Goal: Information Seeking & Learning: Check status

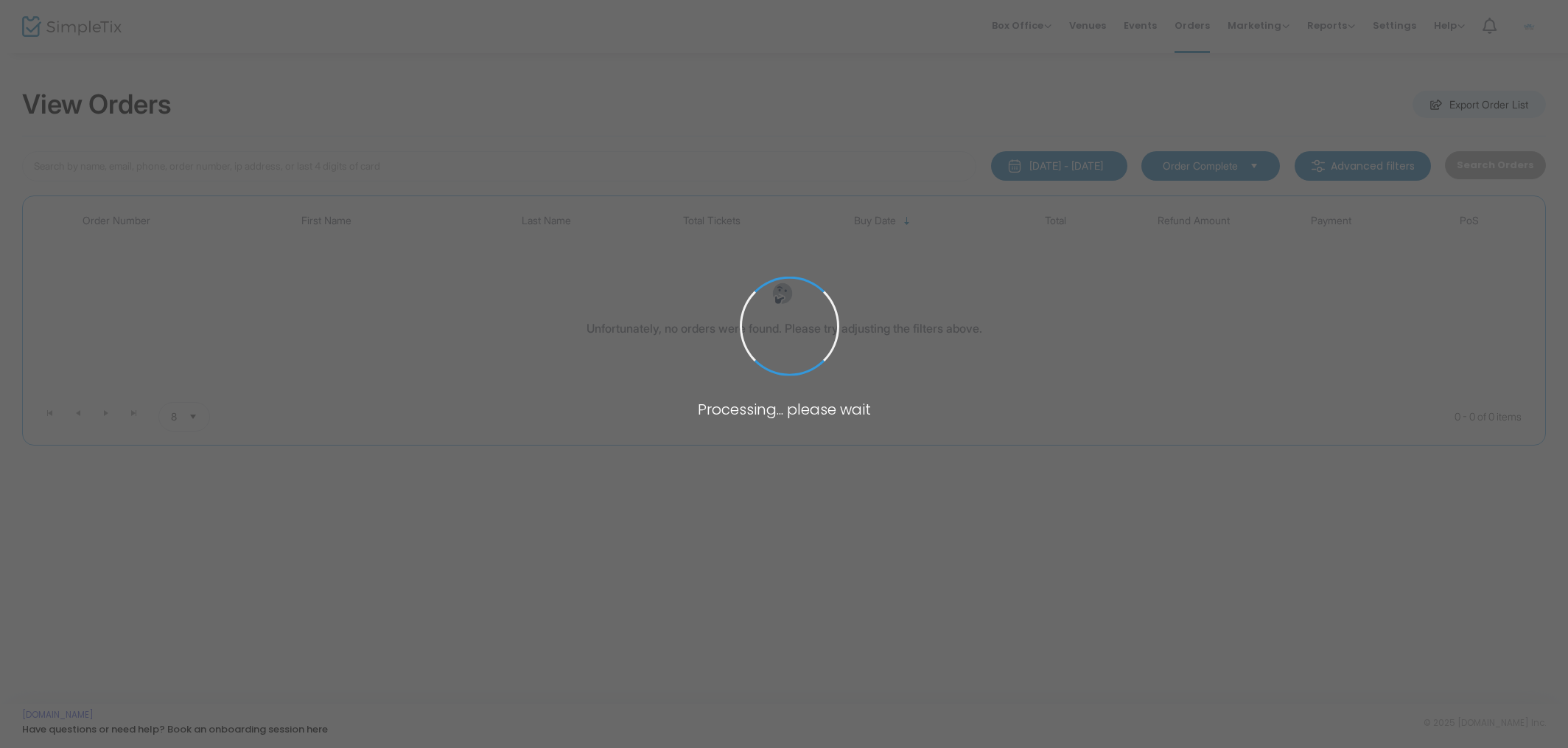
type input "[PERSON_NAME]"
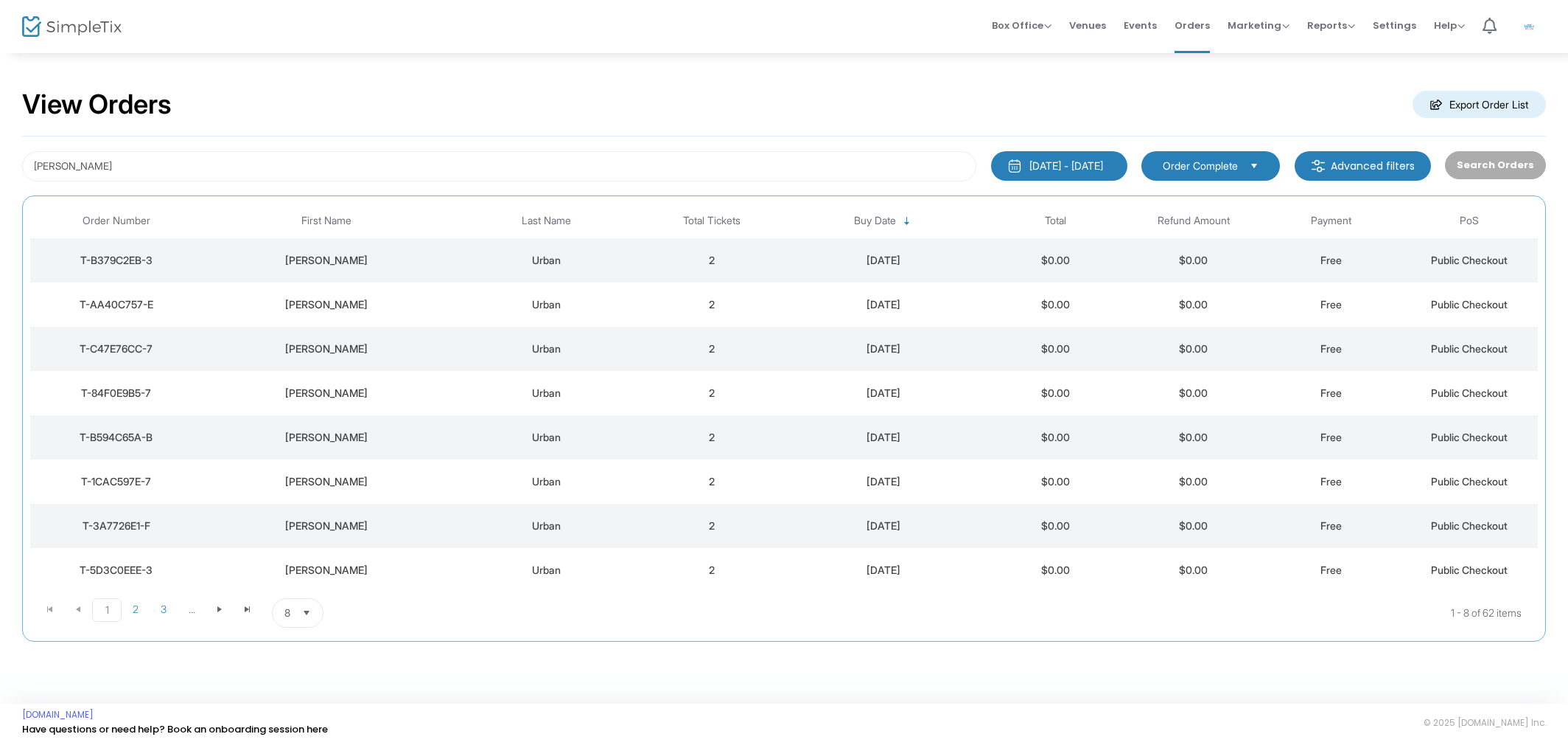
click at [303, 602] on span "Select" at bounding box center [306, 612] width 24 height 24
click at [289, 696] on span "50" at bounding box center [290, 700] width 13 height 15
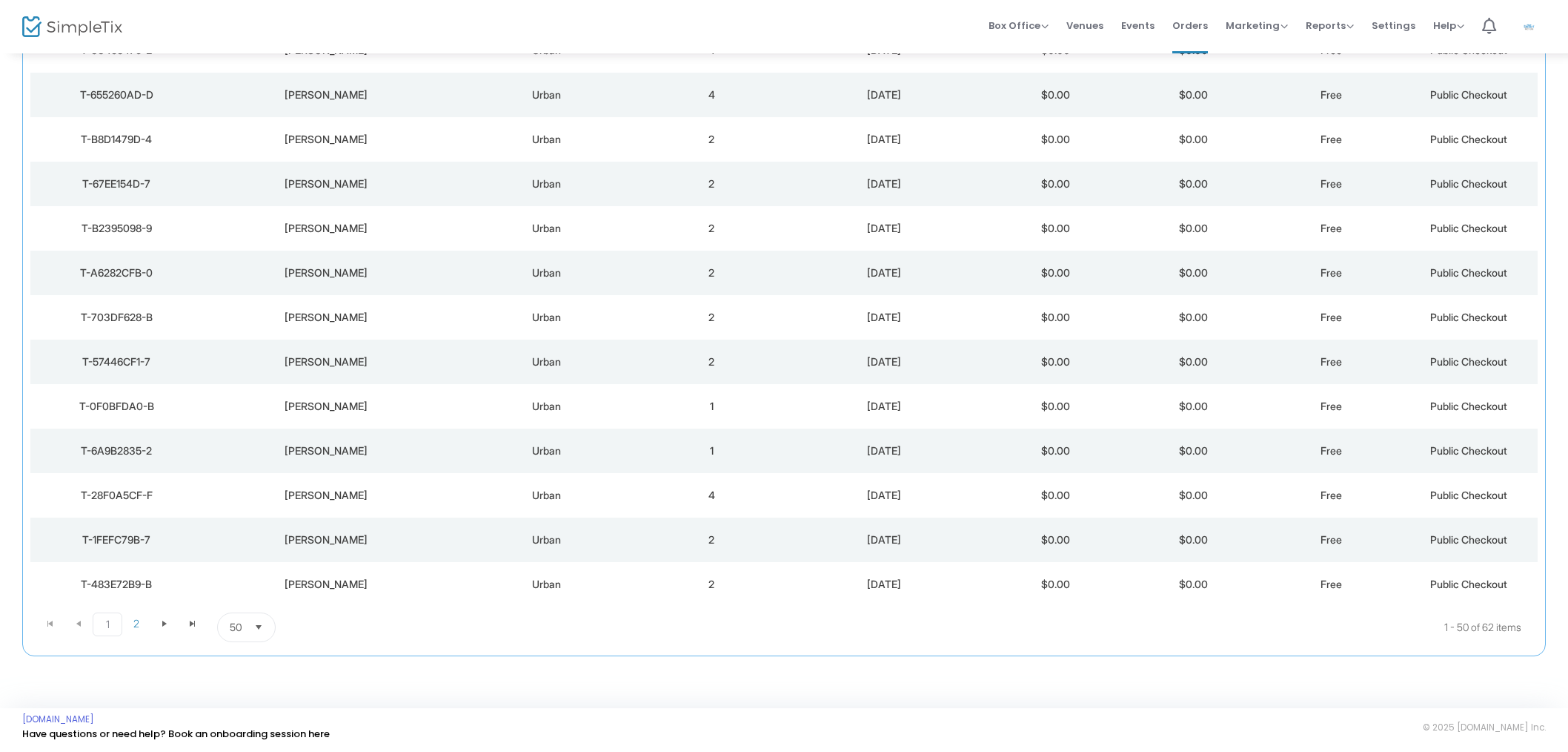
scroll to position [1856, 0]
click at [101, 540] on div "T-1FEFC79B-7" at bounding box center [116, 540] width 164 height 15
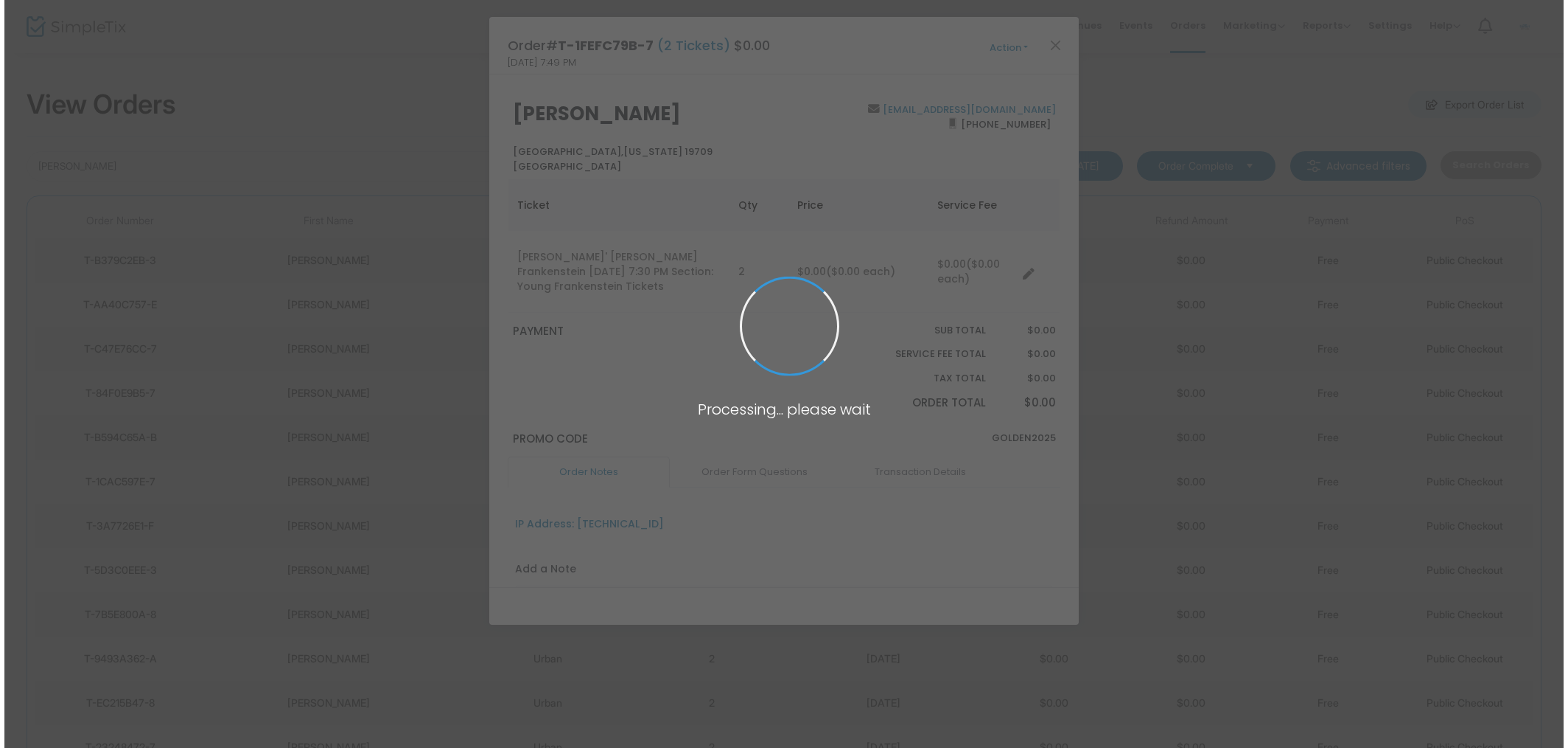
scroll to position [0, 0]
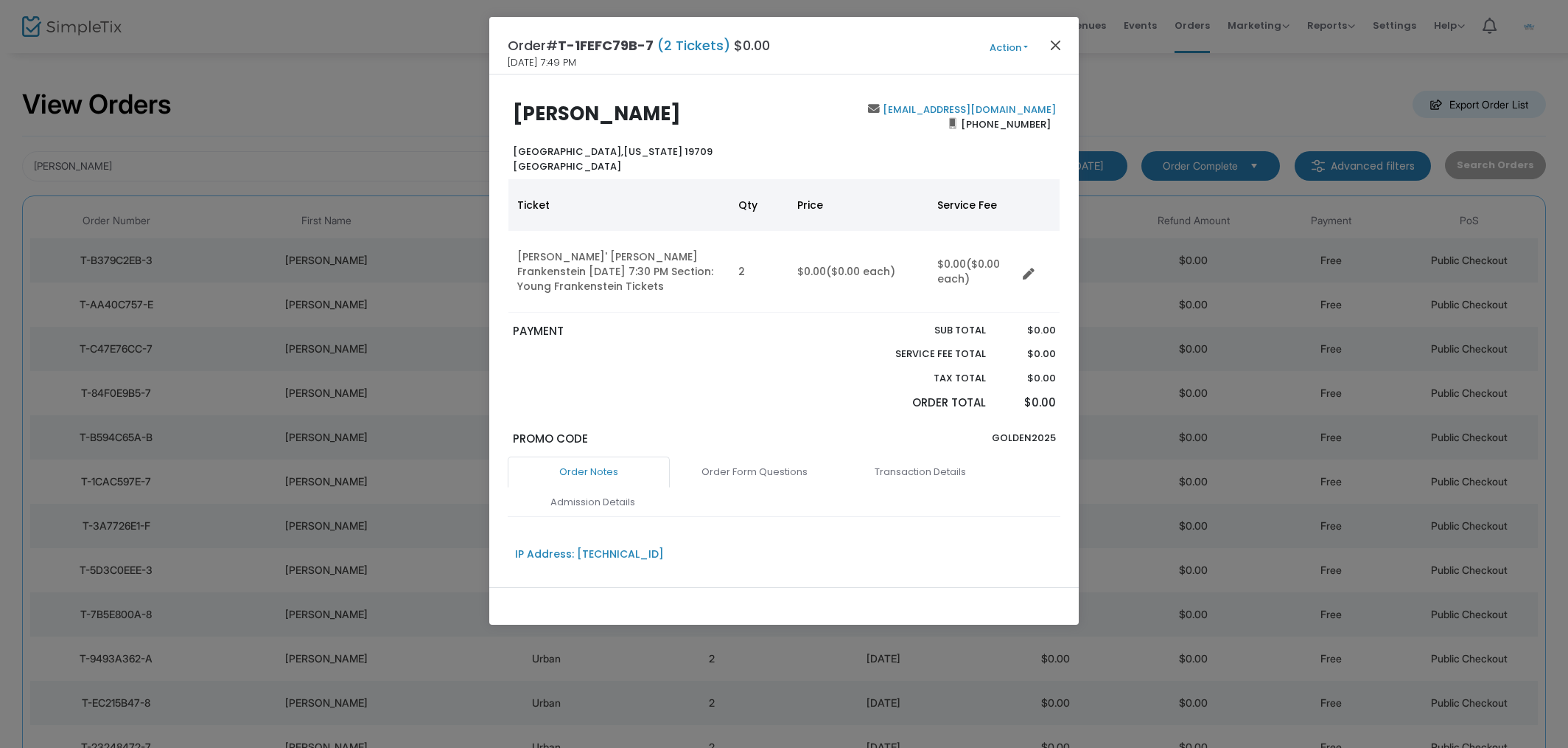
click at [1064, 45] on button "Close" at bounding box center [1057, 45] width 20 height 20
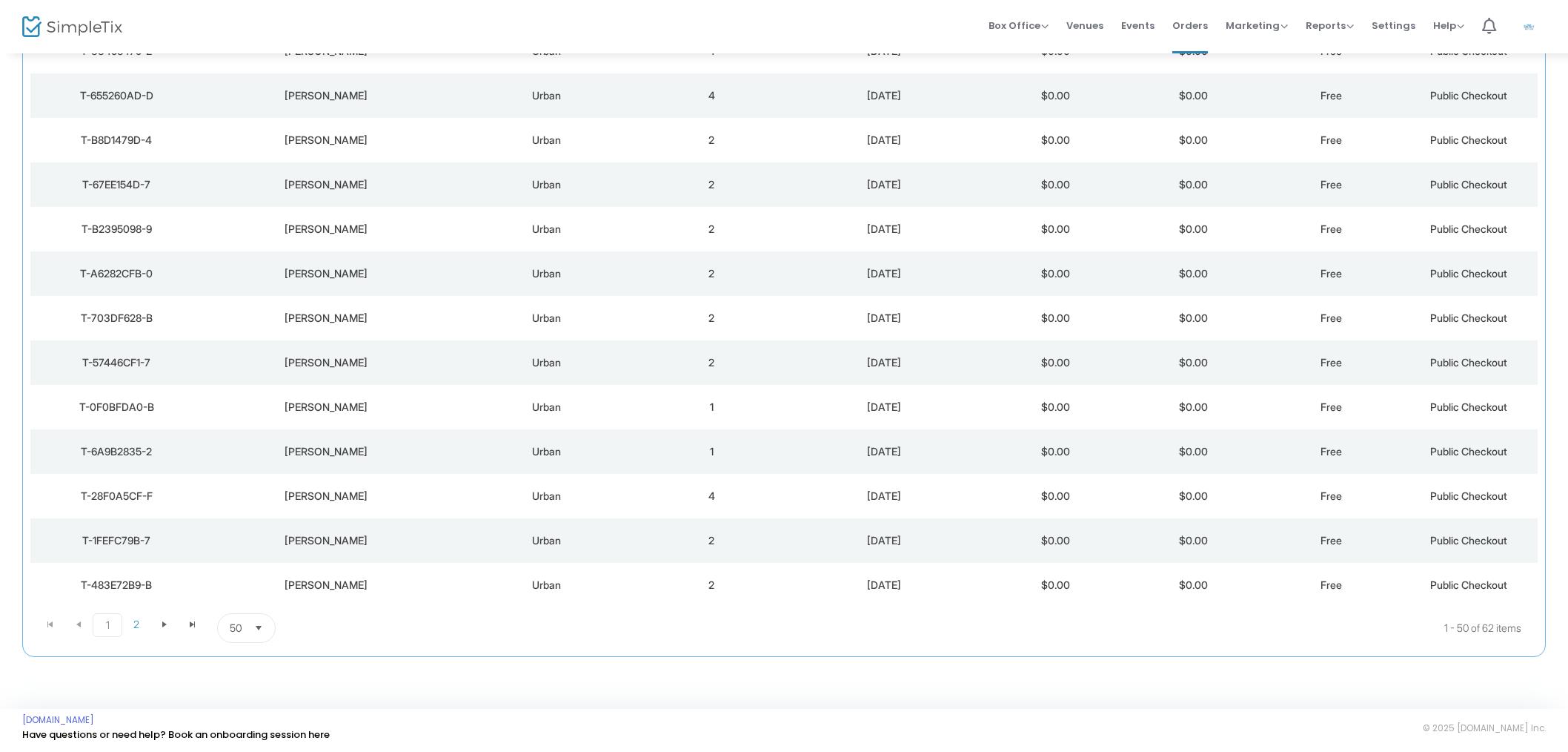
scroll to position [1856, 1]
click at [748, 495] on td "4" at bounding box center [712, 496] width 138 height 45
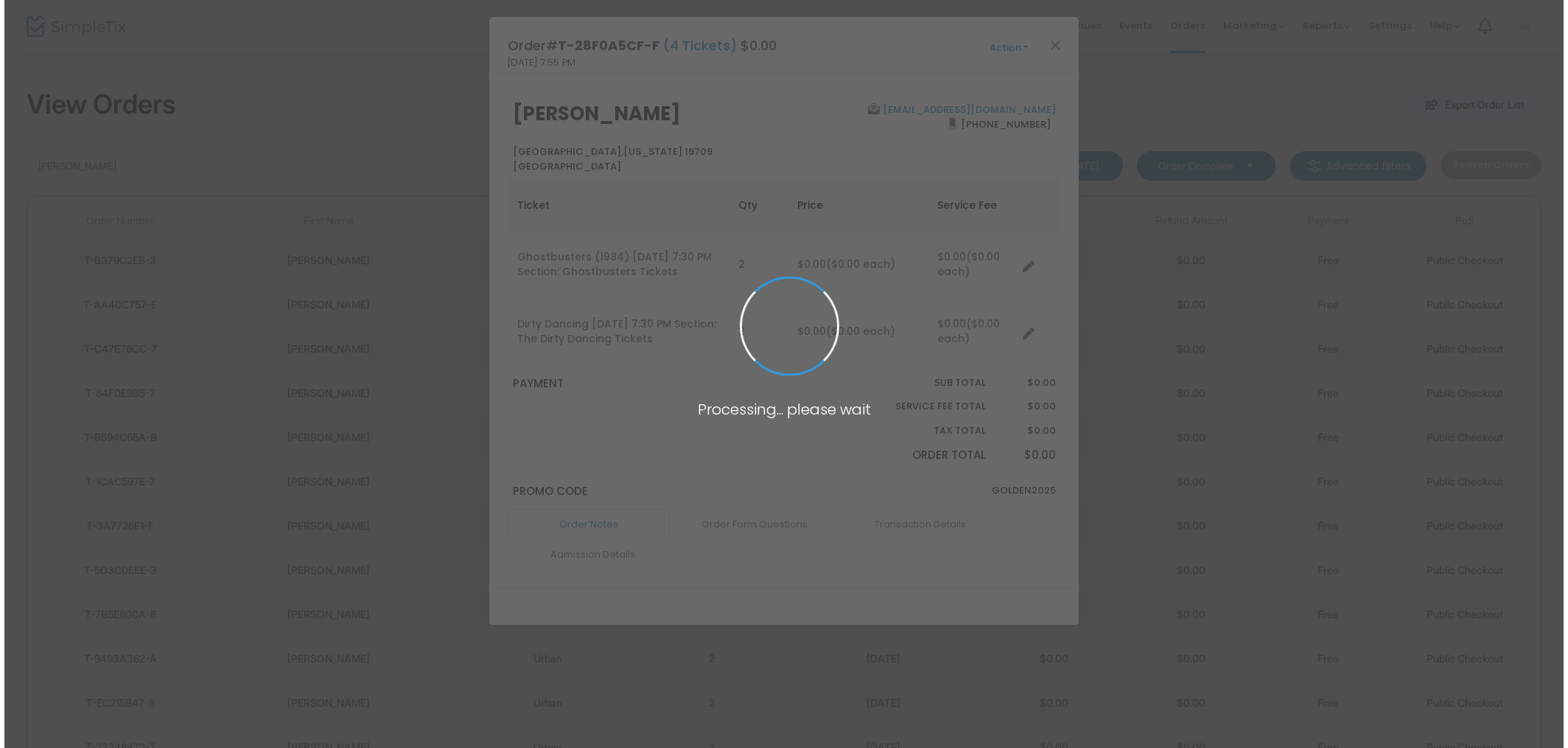
scroll to position [0, 0]
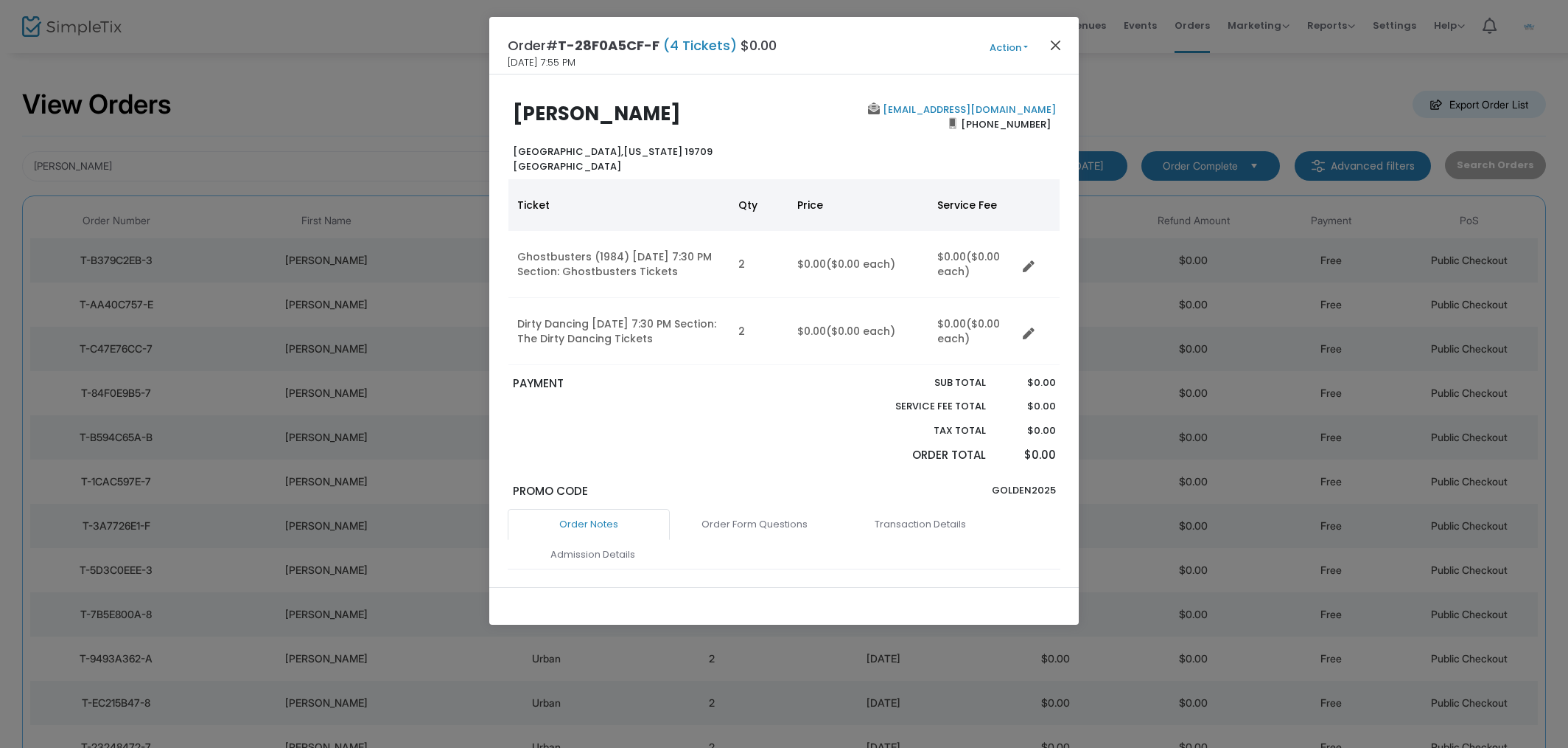
click at [1057, 47] on button "Close" at bounding box center [1057, 45] width 20 height 20
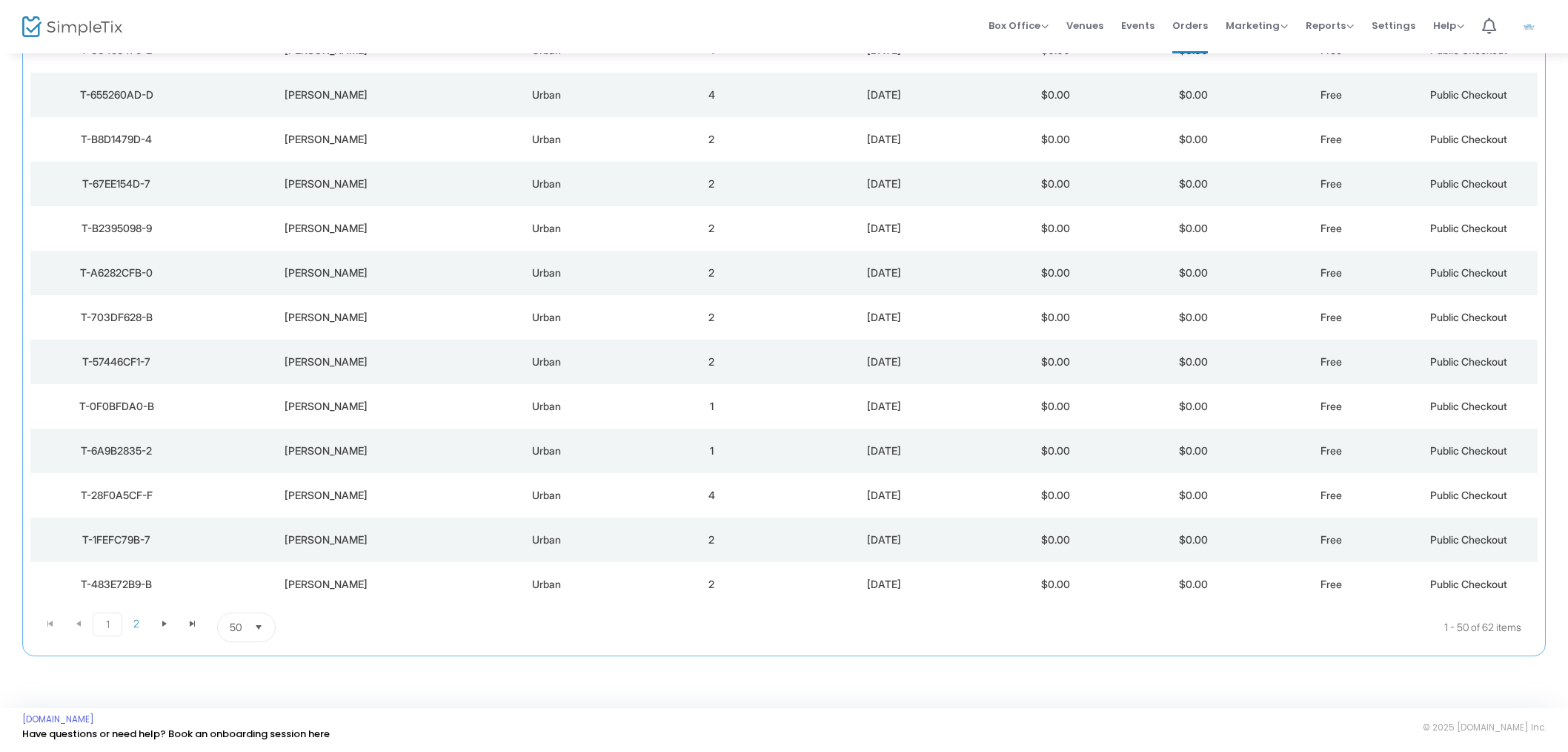
scroll to position [1856, 0]
click at [730, 450] on td "1" at bounding box center [712, 452] width 138 height 45
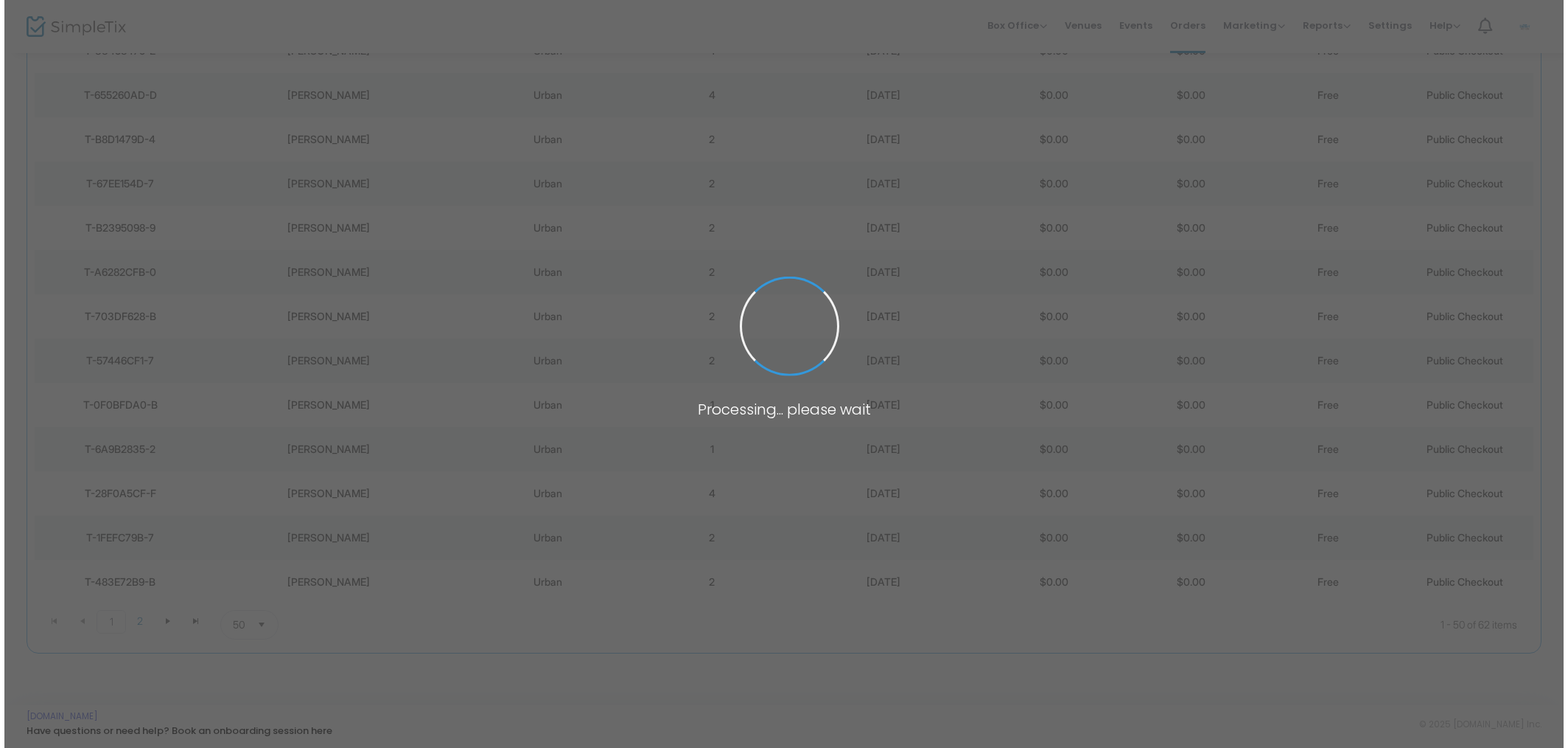
scroll to position [0, 0]
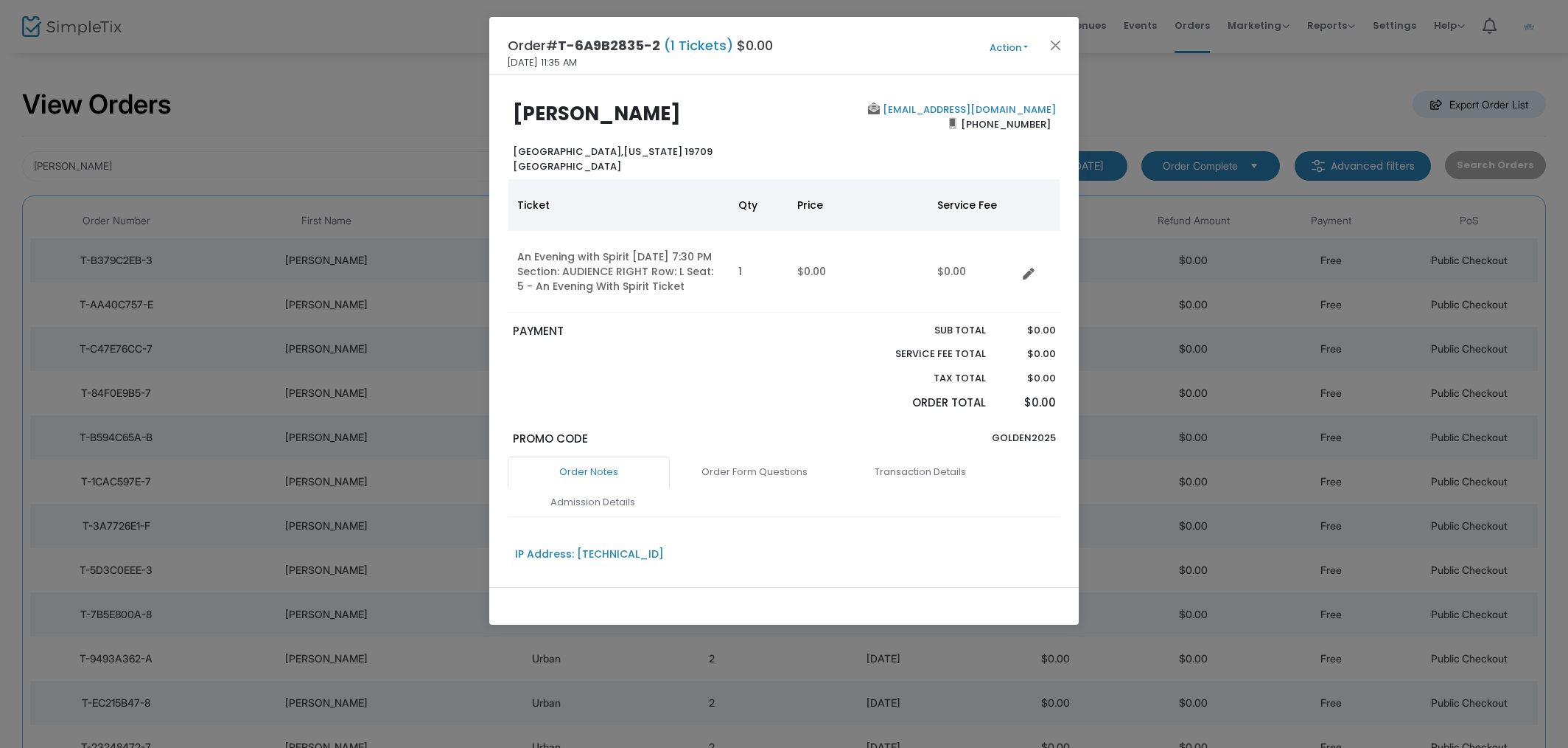
drag, startPoint x: 1064, startPoint y: 39, endPoint x: 1051, endPoint y: 71, distance: 34.5
click at [1064, 39] on button "Close" at bounding box center [1057, 45] width 20 height 20
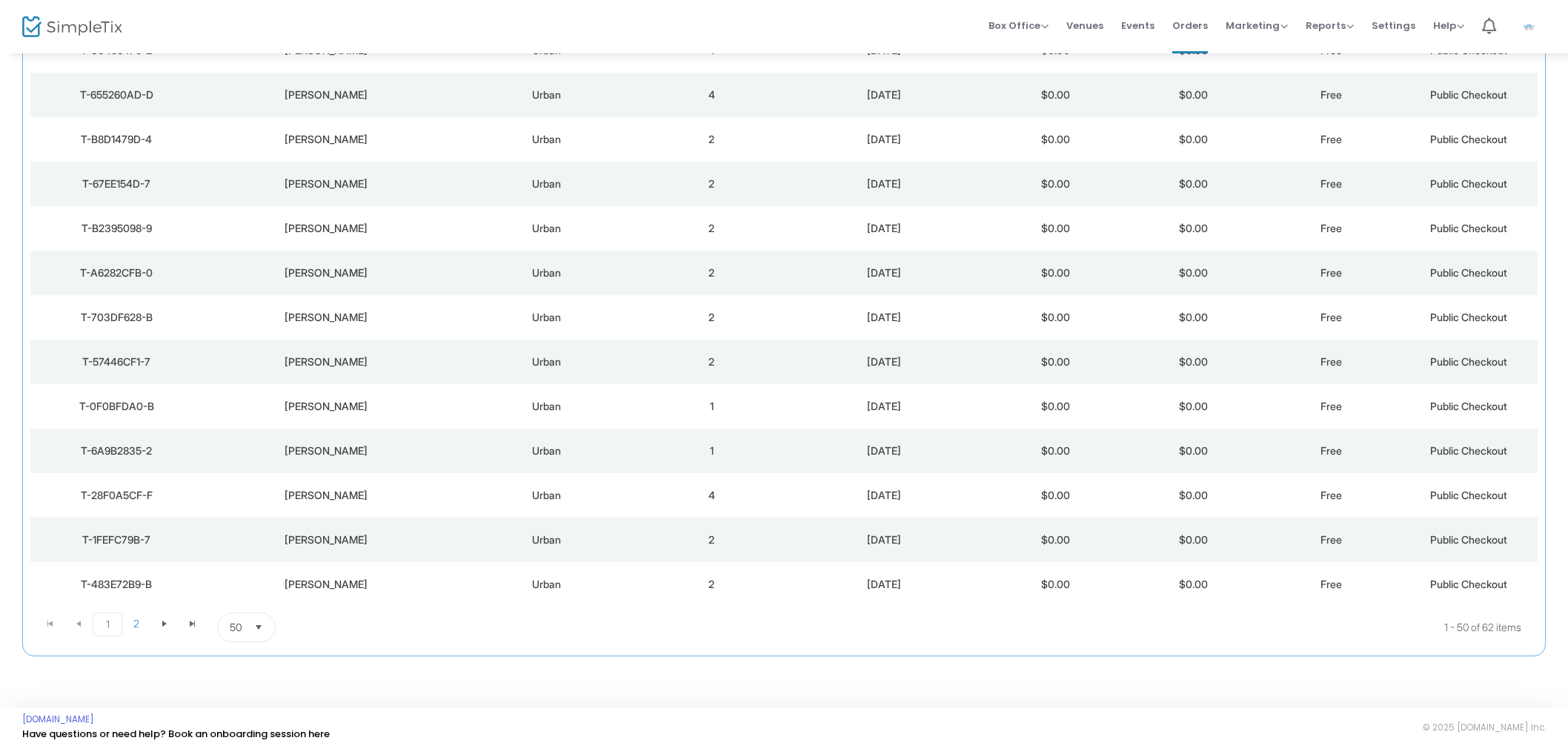
scroll to position [1856, 0]
click at [970, 405] on div "[DATE]" at bounding box center [883, 406] width 199 height 15
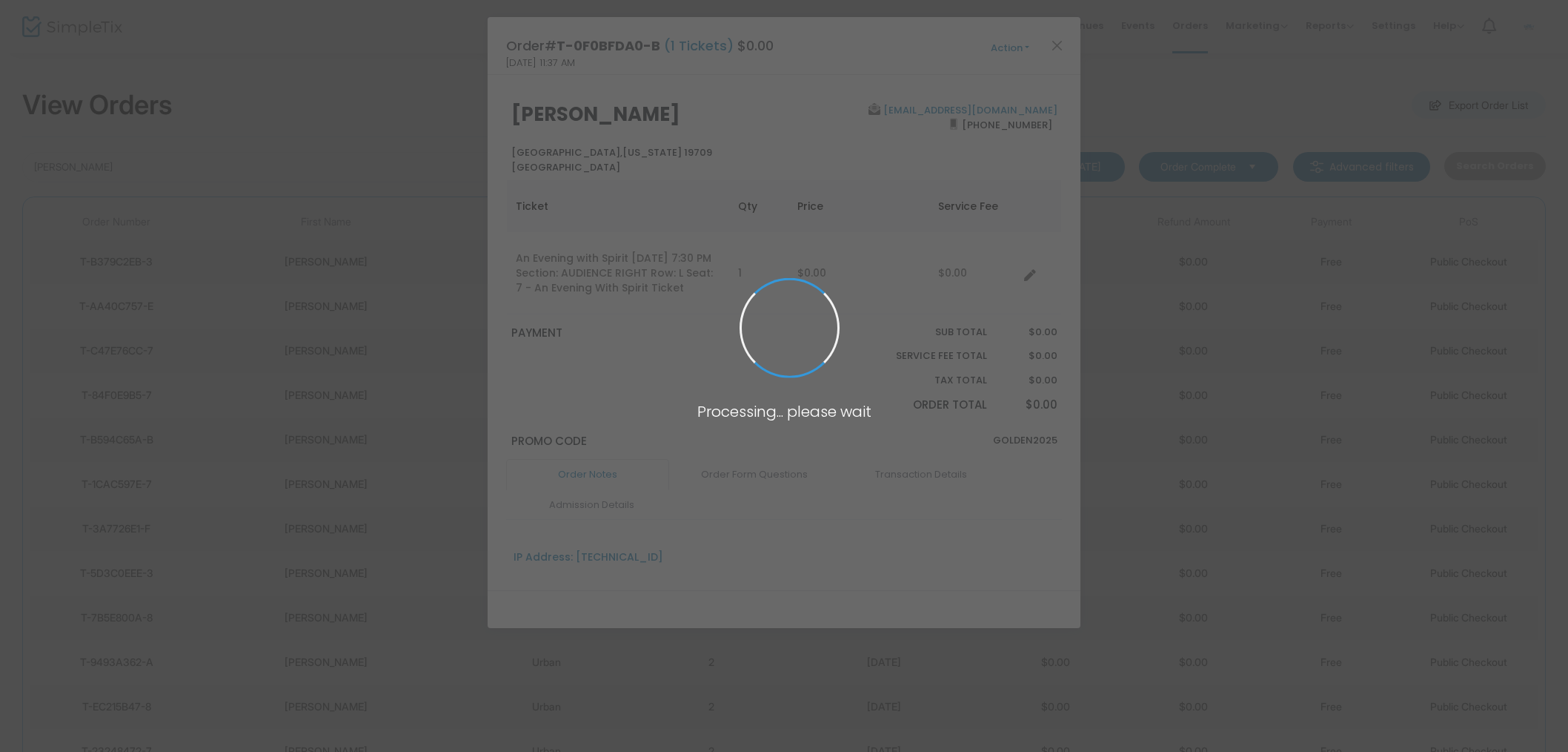
scroll to position [0, 0]
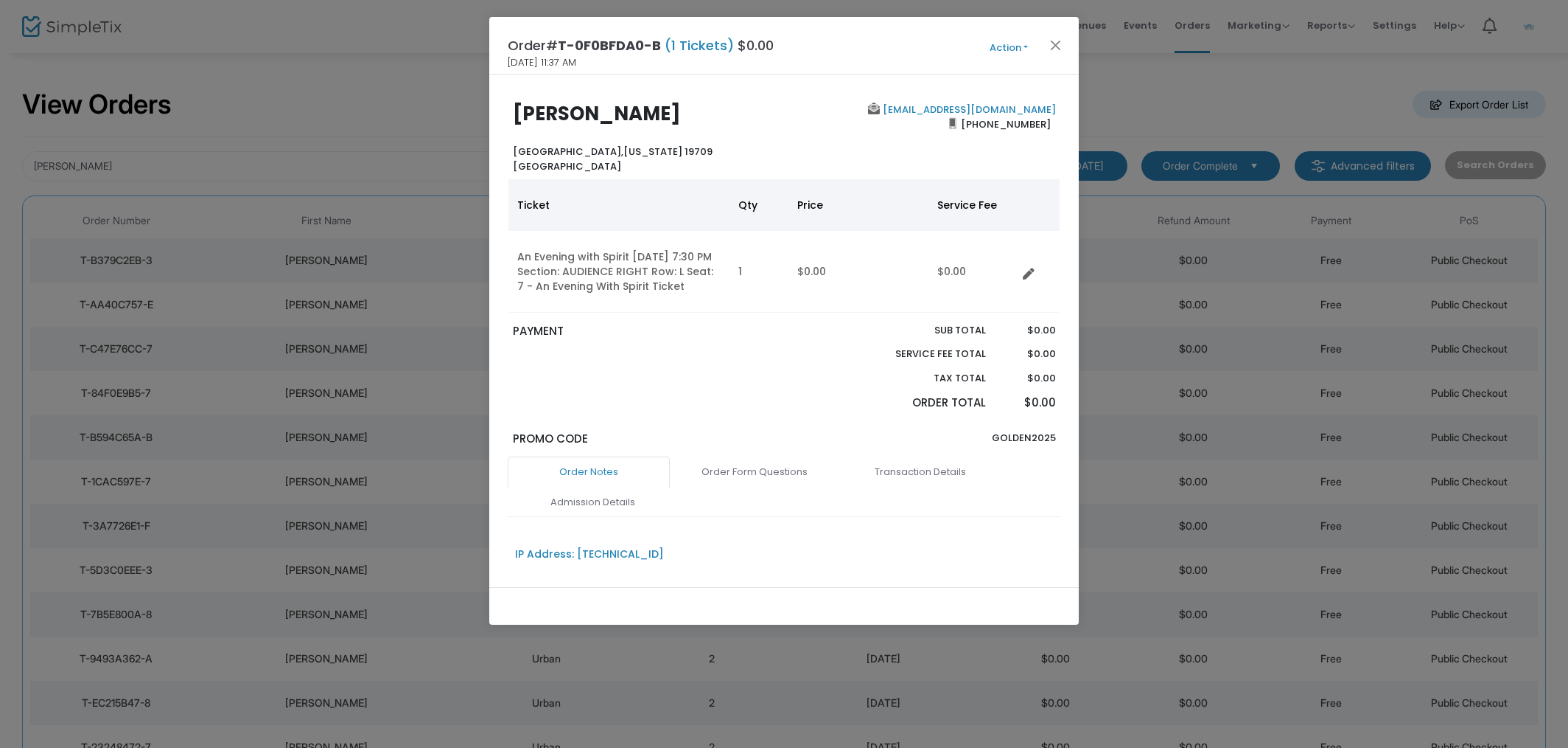
drag, startPoint x: 1057, startPoint y: 47, endPoint x: 1059, endPoint y: 59, distance: 12.2
click at [1057, 47] on button "Close" at bounding box center [1057, 45] width 20 height 20
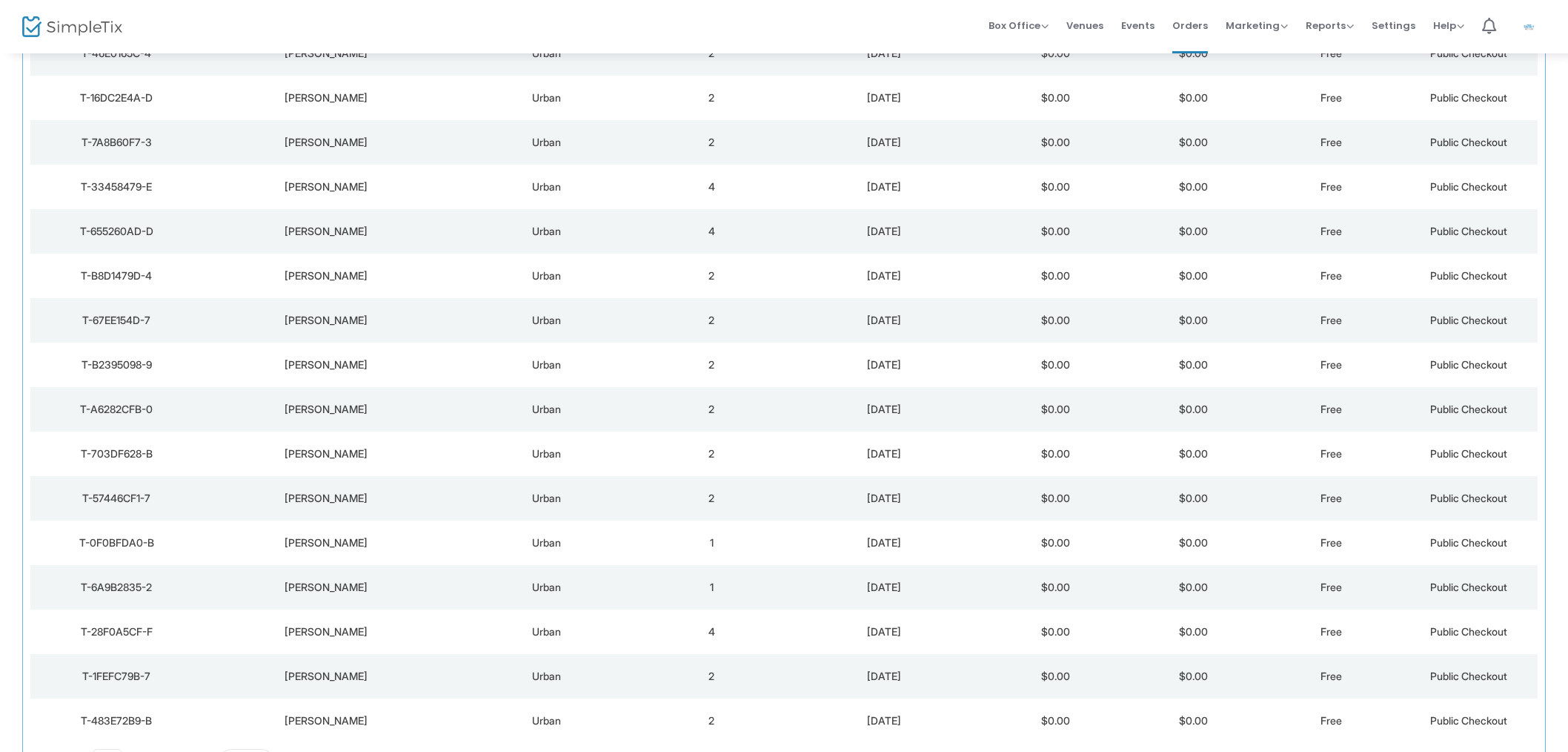
scroll to position [1734, 0]
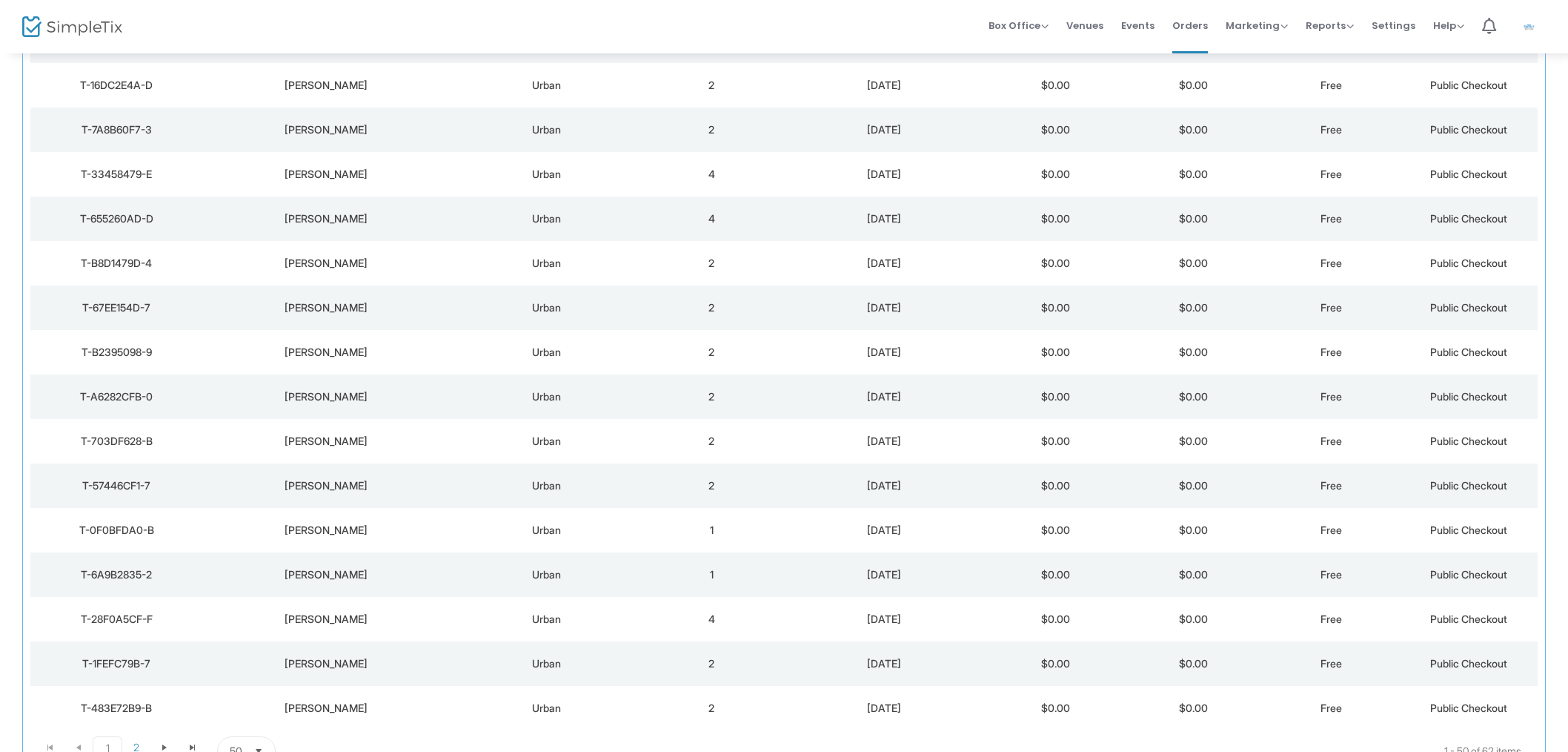
click at [755, 478] on td "2" at bounding box center [712, 486] width 138 height 45
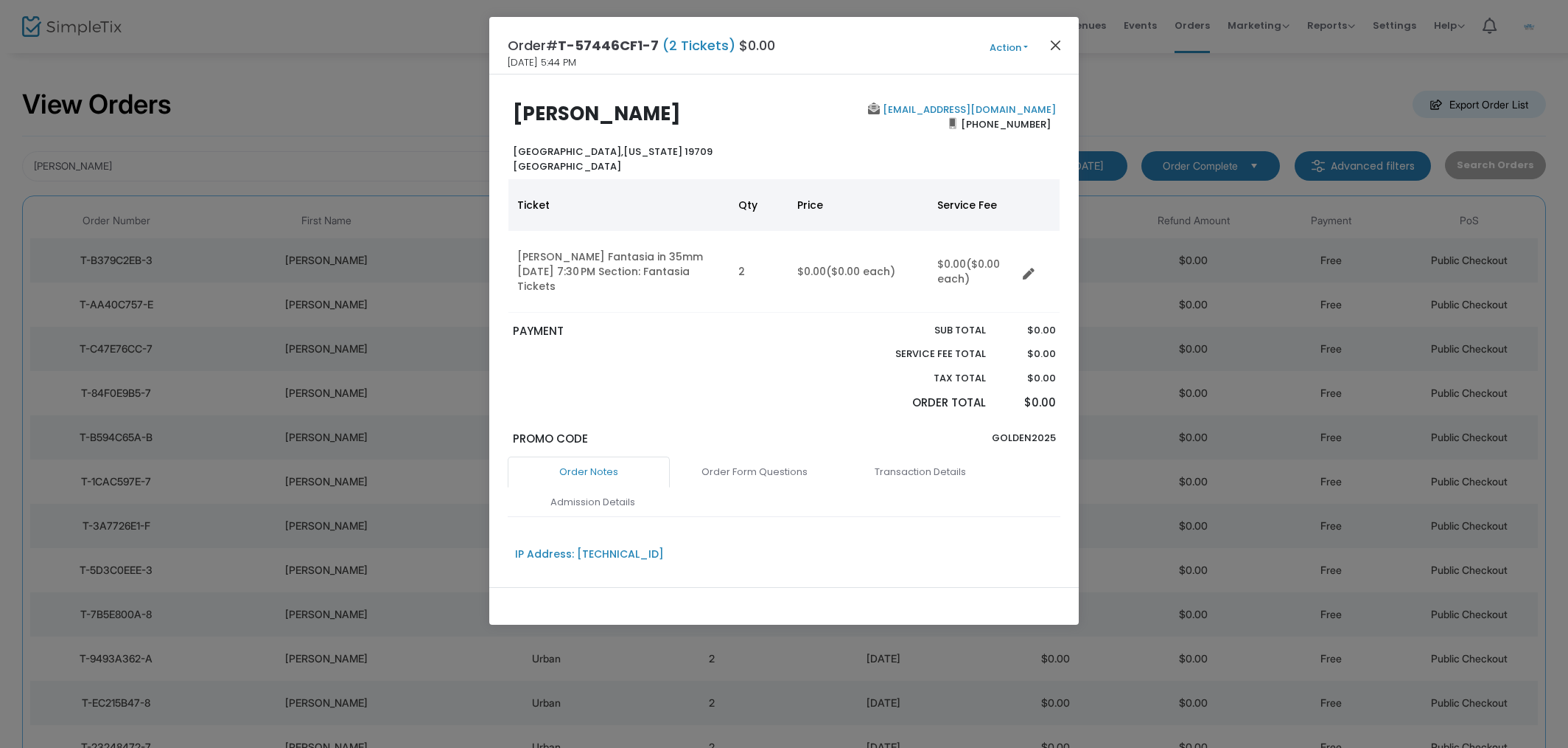
scroll to position [0, 0]
click at [1049, 45] on button "Close" at bounding box center [1057, 45] width 20 height 20
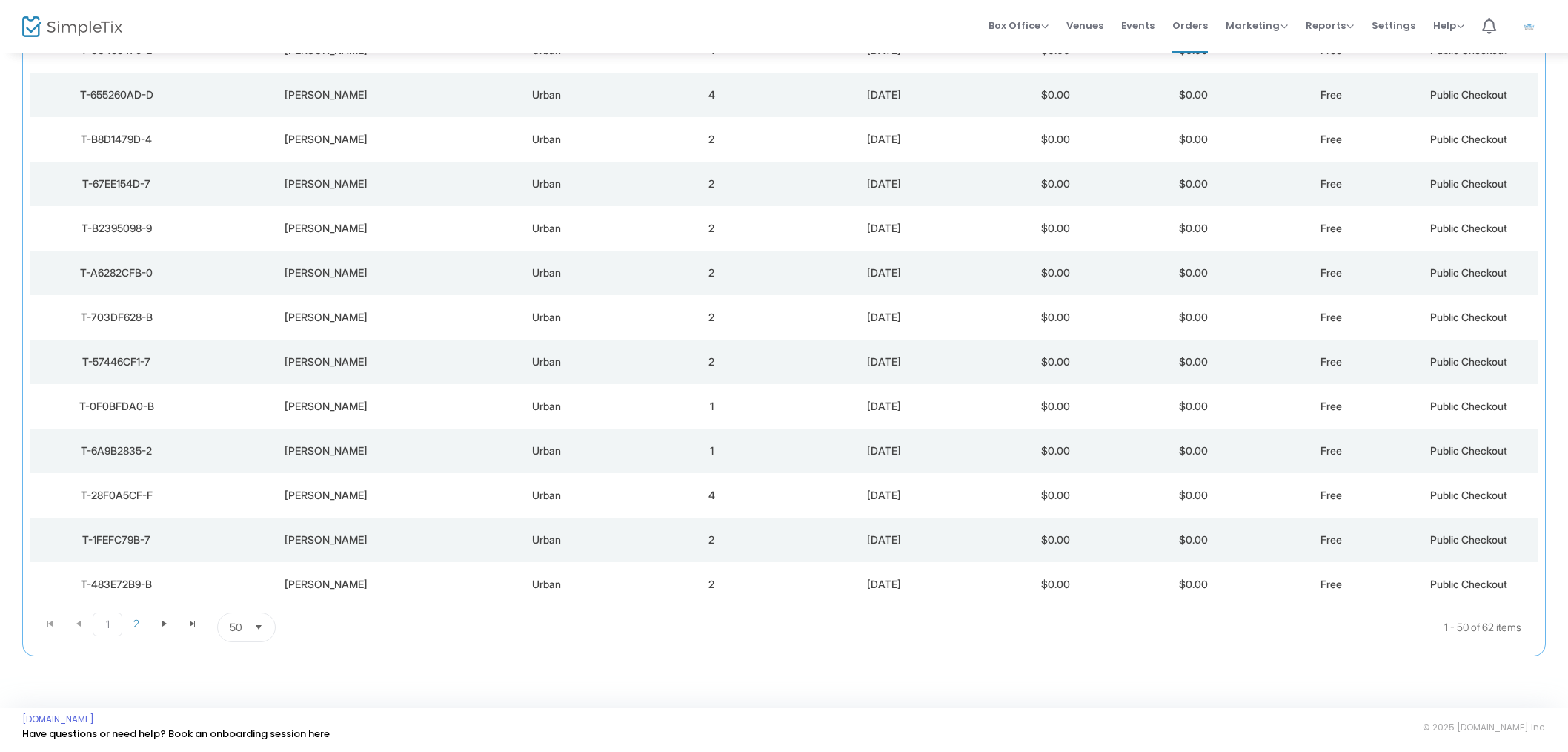
scroll to position [1856, 0]
click at [770, 327] on td "2" at bounding box center [712, 318] width 138 height 45
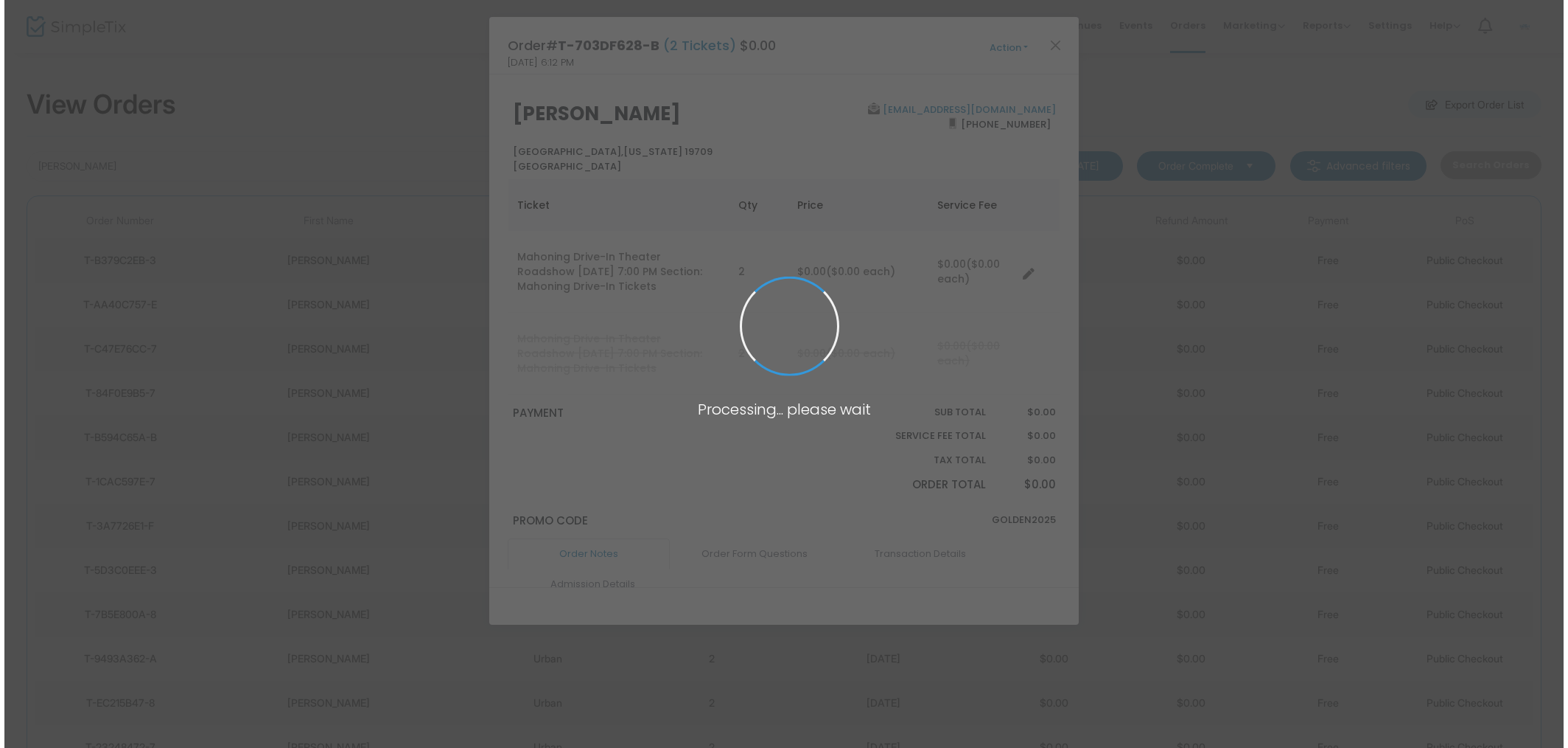
scroll to position [0, 0]
